Goal: Task Accomplishment & Management: Manage account settings

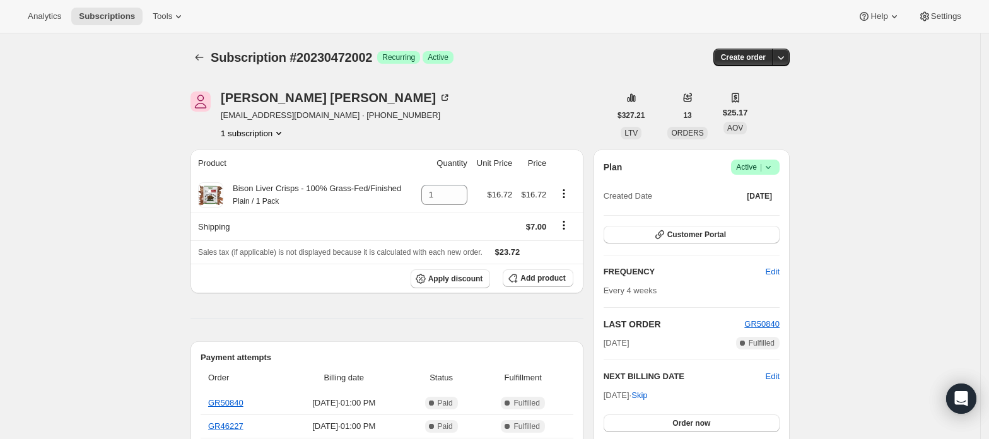
click at [749, 170] on span "Active |" at bounding box center [755, 167] width 38 height 13
click at [759, 209] on span "Cancel subscription" at bounding box center [760, 213] width 71 height 9
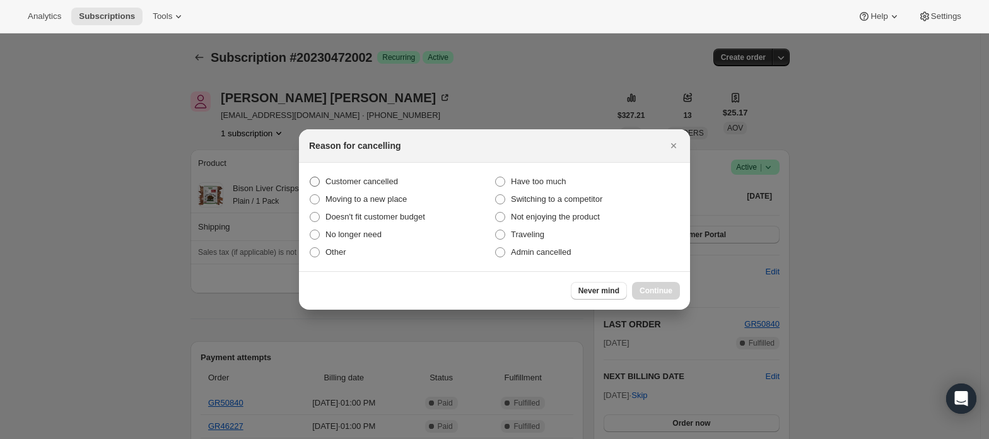
click at [341, 185] on span "Customer cancelled" at bounding box center [361, 181] width 73 height 9
click at [310, 177] on input "Customer cancelled" at bounding box center [310, 177] width 1 height 1
radio input "true"
click at [653, 291] on span "Continue" at bounding box center [655, 291] width 33 height 10
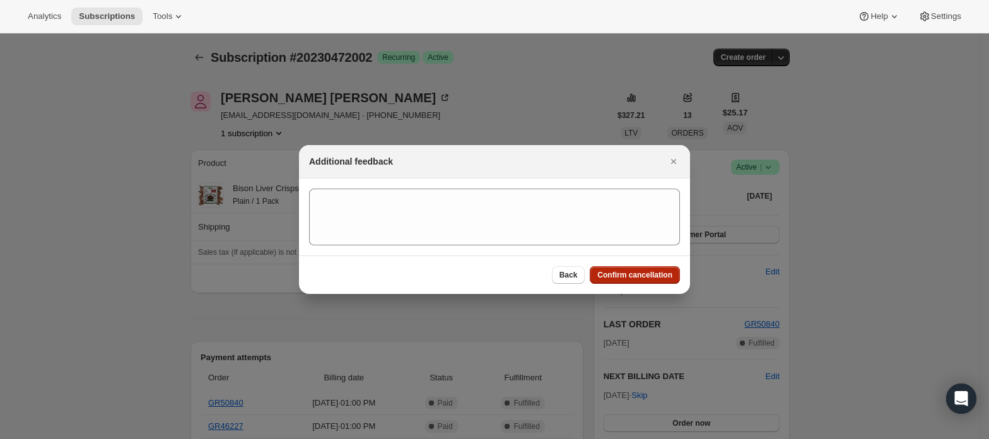
click at [651, 273] on span "Confirm cancellation" at bounding box center [634, 275] width 75 height 10
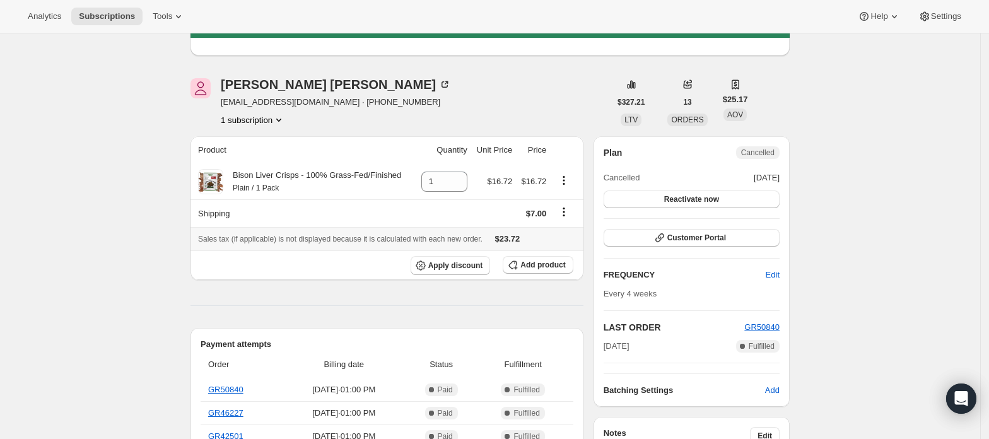
scroll to position [168, 0]
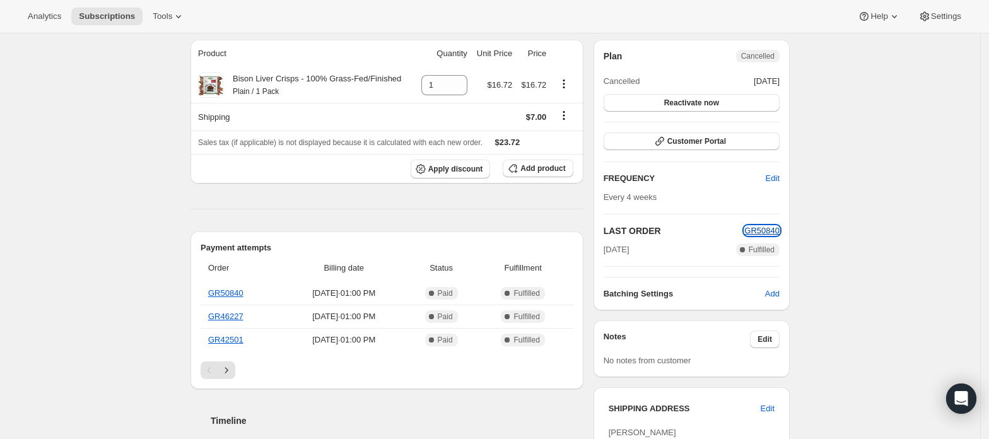
click at [771, 230] on span "GR50840" at bounding box center [761, 230] width 35 height 9
